Goal: Task Accomplishment & Management: Manage account settings

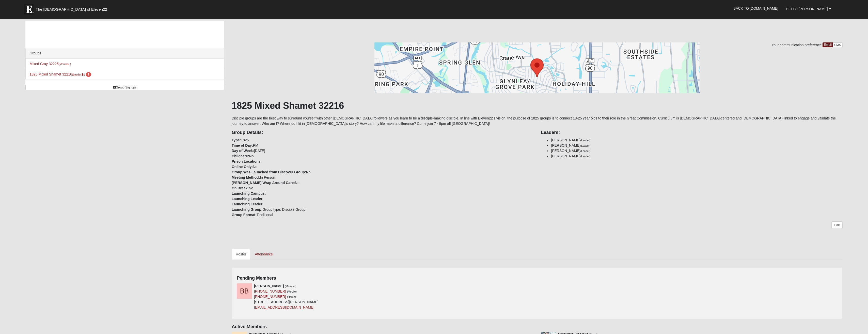
drag, startPoint x: 351, startPoint y: 228, endPoint x: 344, endPoint y: 232, distance: 7.2
click at [350, 228] on div "Edit" at bounding box center [537, 231] width 611 height 20
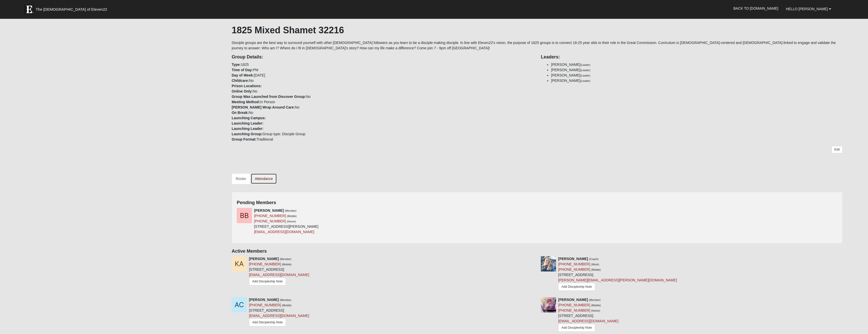
scroll to position [76, 0]
click at [535, 210] on icon at bounding box center [536, 210] width 4 height 4
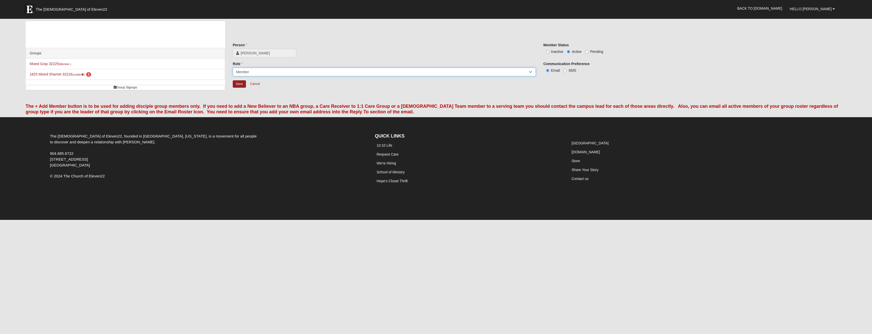
click at [533, 74] on select "Leader Coleader Coach Member Campus Lead Future Leader" at bounding box center [384, 72] width 303 height 9
drag, startPoint x: 668, startPoint y: 97, endPoint x: 579, endPoint y: 53, distance: 99.1
click at [666, 96] on div "Save Cancel" at bounding box center [540, 90] width 614 height 20
click at [241, 84] on input "Save" at bounding box center [239, 83] width 13 height 7
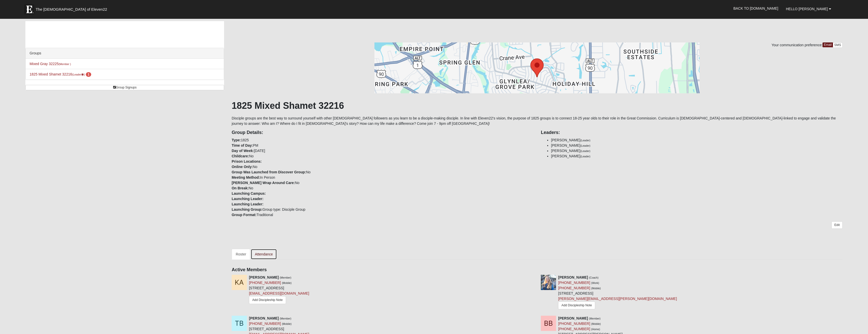
click at [265, 253] on link "Attendance" at bounding box center [264, 254] width 26 height 11
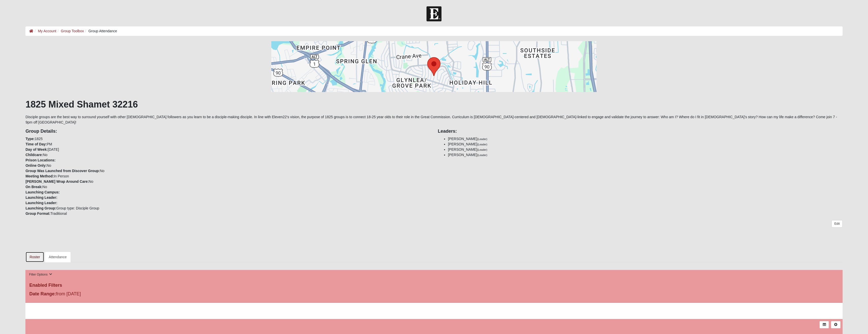
click at [32, 253] on link "Roster" at bounding box center [34, 257] width 19 height 11
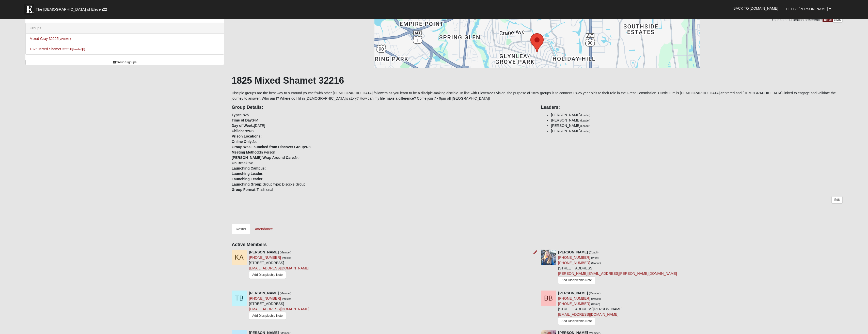
scroll to position [25, 0]
click at [534, 252] on icon at bounding box center [536, 252] width 4 height 4
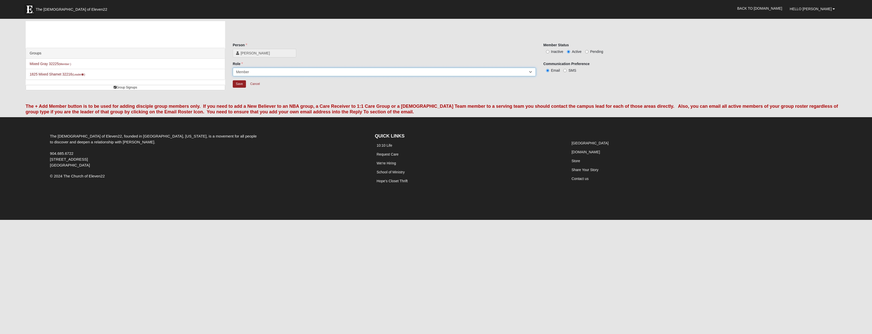
click at [350, 73] on select "Leader Coleader Coach Member Campus Lead Future Leader" at bounding box center [384, 72] width 303 height 9
click at [464, 40] on div "Person Kenneth Ancrum Person is required. Member Status Inactive Active Pending…" at bounding box center [540, 60] width 614 height 79
click at [548, 52] on input "Inactive" at bounding box center [547, 51] width 3 height 3
radio input "true"
click at [240, 84] on input "Save" at bounding box center [239, 83] width 13 height 7
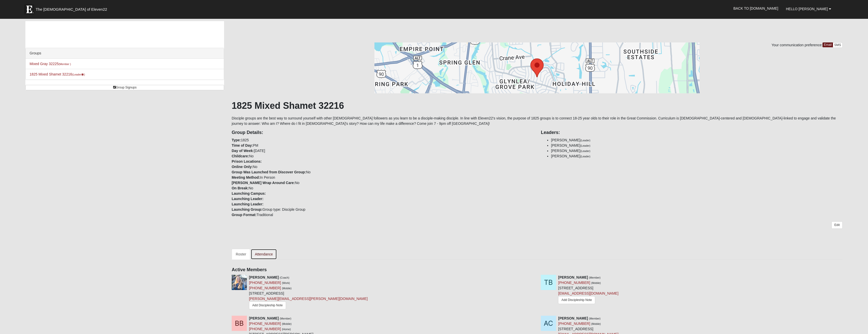
click at [269, 254] on link "Attendance" at bounding box center [264, 254] width 26 height 11
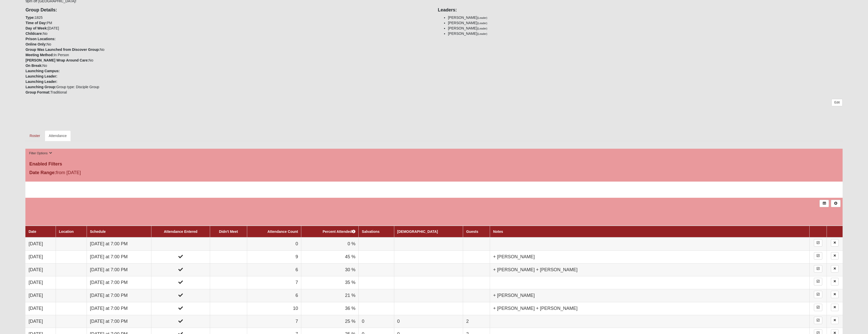
scroll to position [127, 0]
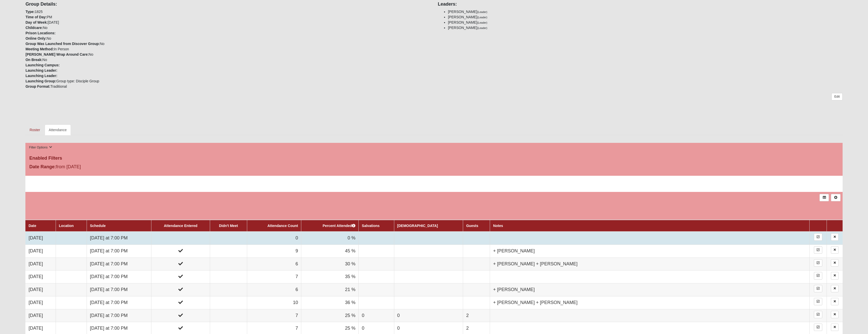
click at [115, 232] on td "Wednesday at 7:00 PM" at bounding box center [119, 238] width 65 height 13
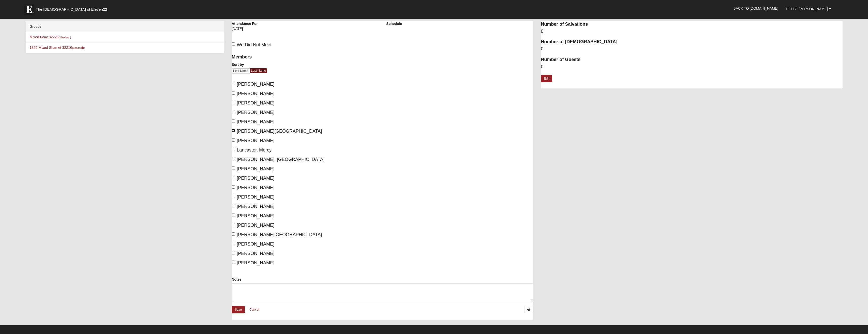
click at [234, 131] on input "[PERSON_NAME][GEOGRAPHIC_DATA]" at bounding box center [233, 130] width 3 height 3
checkbox input "true"
click at [236, 254] on label "[PERSON_NAME]" at bounding box center [253, 253] width 43 height 7
click at [235, 254] on input "[PERSON_NAME]" at bounding box center [233, 252] width 3 height 3
checkbox input "true"
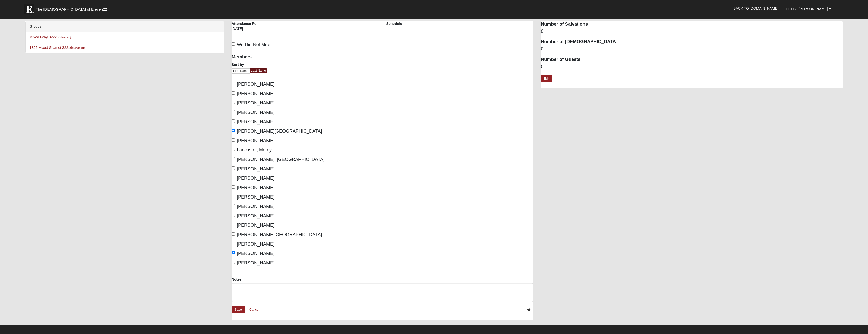
click at [235, 245] on label "[PERSON_NAME]" at bounding box center [253, 244] width 43 height 7
click at [235, 245] on input "[PERSON_NAME]" at bounding box center [233, 243] width 3 height 3
checkbox input "true"
click at [236, 215] on label "[PERSON_NAME]" at bounding box center [253, 215] width 43 height 7
click at [235, 215] on input "Shamet, Ryan" at bounding box center [233, 214] width 3 height 3
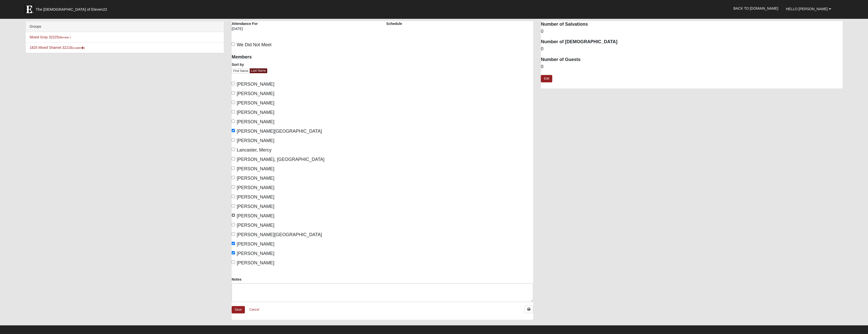
checkbox input "true"
click at [237, 204] on span "Shamet, Cody" at bounding box center [256, 206] width 38 height 5
click at [235, 204] on input "Shamet, Cody" at bounding box center [233, 205] width 3 height 3
checkbox input "true"
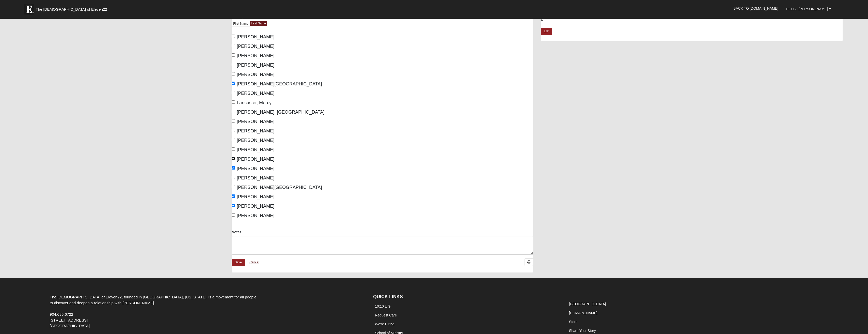
scroll to position [51, 0]
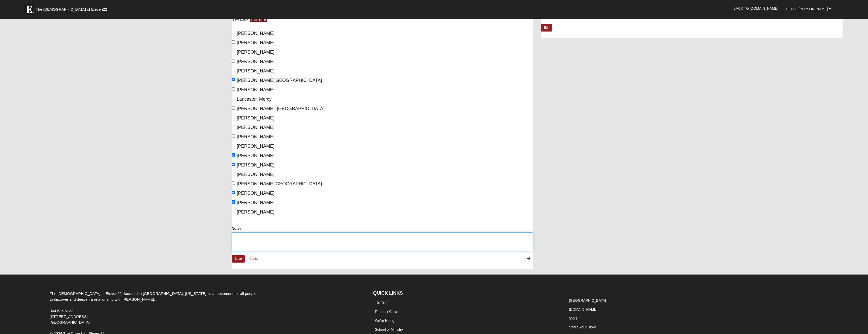
click at [259, 235] on textarea "Notes" at bounding box center [383, 241] width 302 height 19
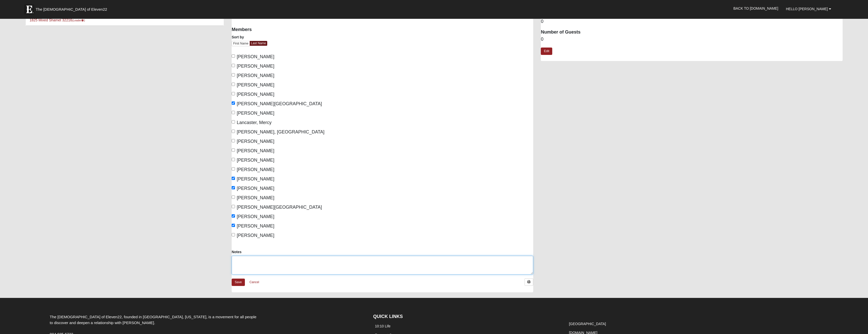
scroll to position [0, 0]
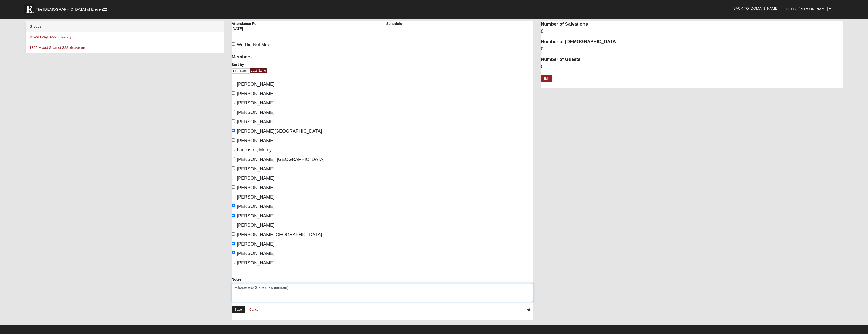
type textarea "+ Isabelle & Grace (new member)"
click at [239, 310] on link "Save" at bounding box center [238, 309] width 13 height 7
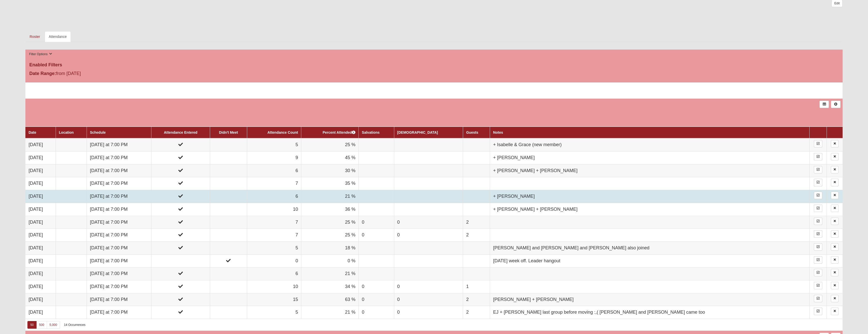
scroll to position [92, 0]
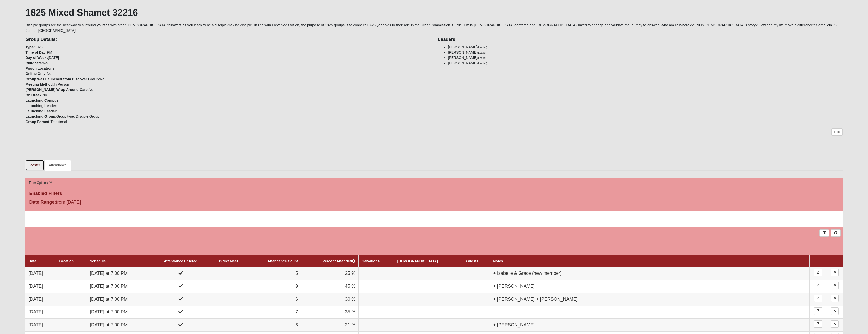
click at [34, 162] on link "Roster" at bounding box center [34, 165] width 19 height 11
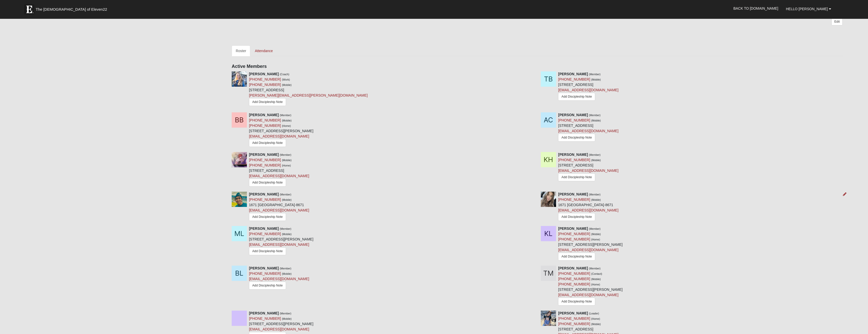
scroll to position [457, 0]
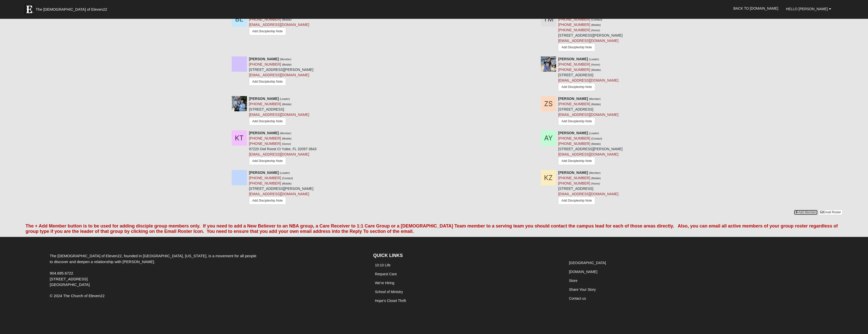
click at [807, 215] on link "Add Member" at bounding box center [806, 212] width 24 height 5
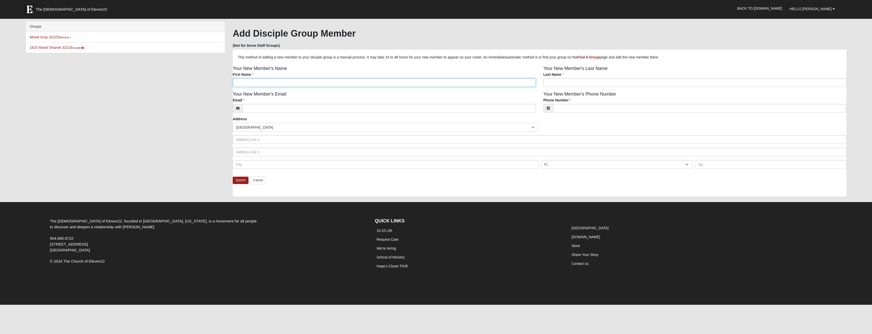
click at [282, 85] on input "First Name" at bounding box center [384, 82] width 303 height 9
type input "[PERSON_NAME]"
click at [572, 82] on input "Last Name" at bounding box center [695, 82] width 303 height 9
type input "Cho"
click at [262, 111] on input "Email" at bounding box center [389, 108] width 293 height 9
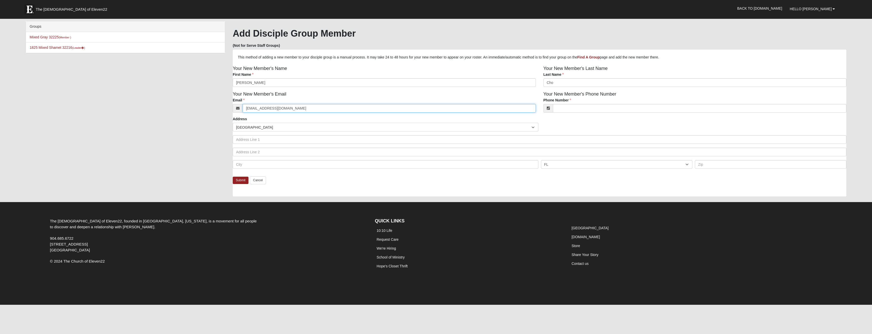
type input "[EMAIL_ADDRESS][DOMAIN_NAME]"
click at [596, 106] on input "Phone Number" at bounding box center [700, 108] width 294 height 9
click at [132, 155] on div "Groups Mixed Gray 32225 (Member ) 1825 Mixed Shamet 32216 (Leader ) HTML Conten…" at bounding box center [436, 111] width 828 height 180
